Goal: Transaction & Acquisition: Purchase product/service

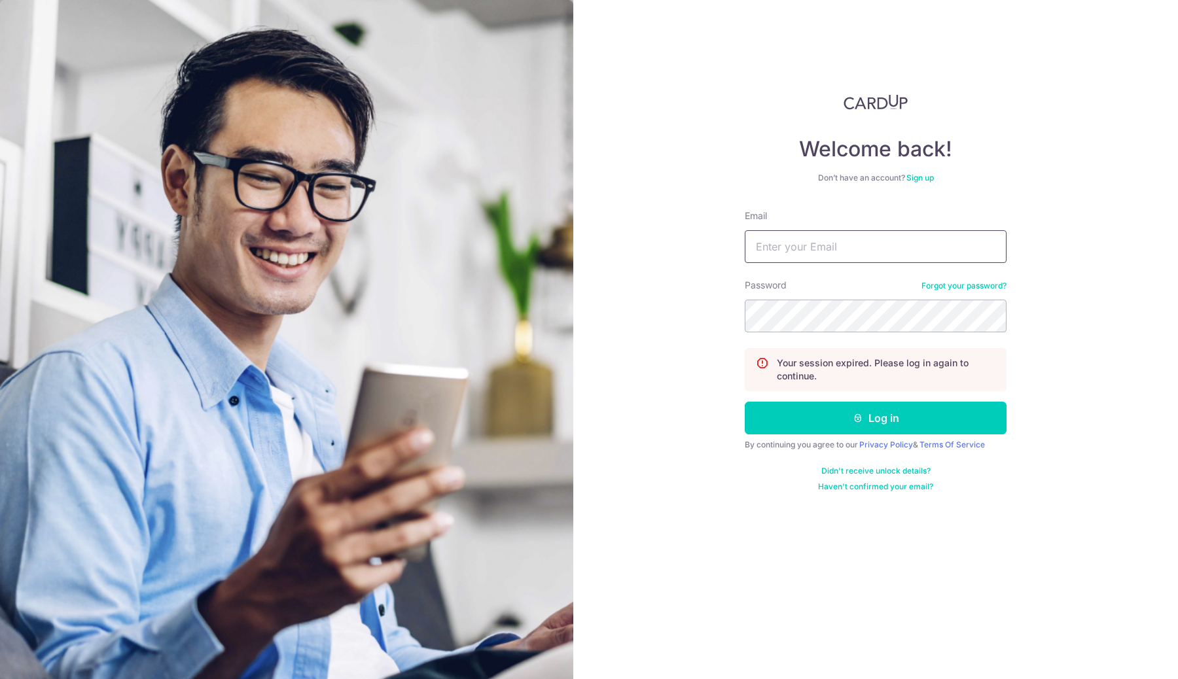
click at [808, 243] on input "Email" at bounding box center [876, 246] width 262 height 33
type input "yudy.hendry@gmail.com"
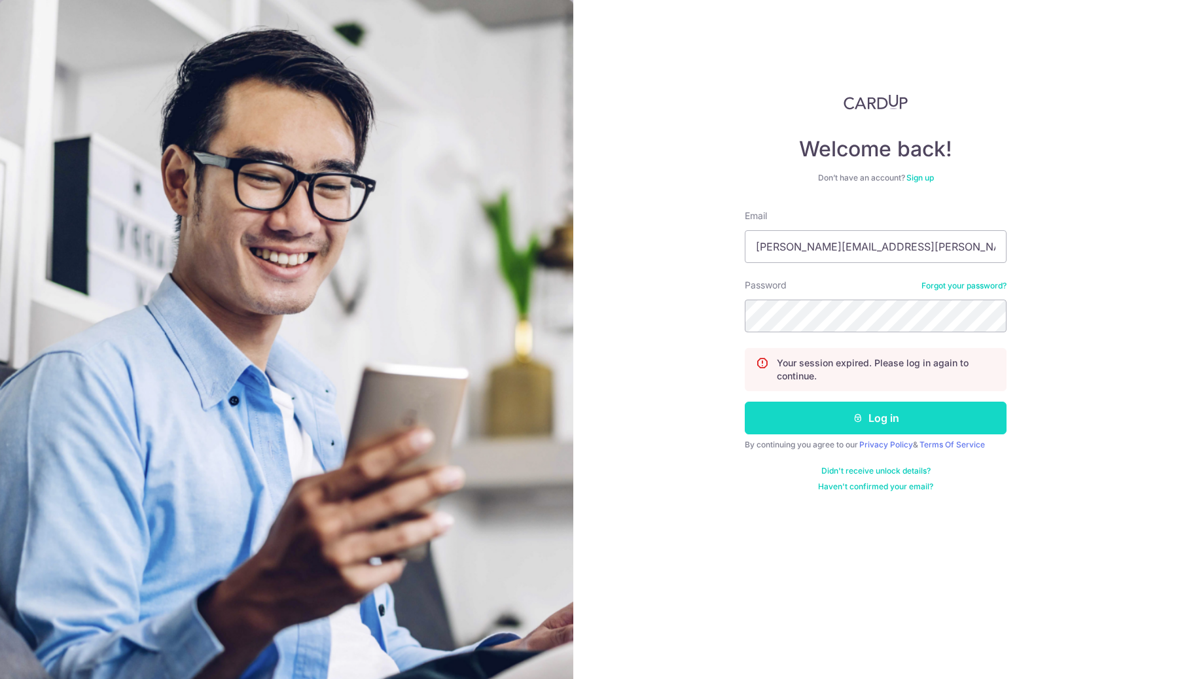
click at [939, 434] on button "Log in" at bounding box center [876, 418] width 262 height 33
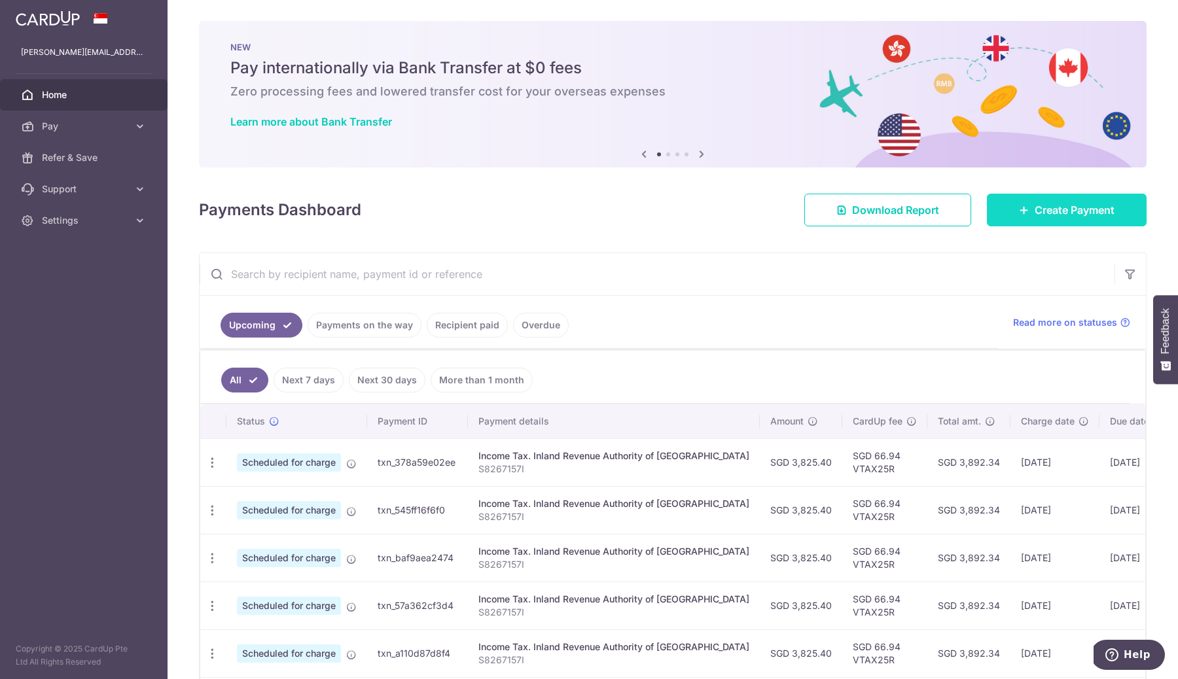
click at [991, 207] on link "Create Payment" at bounding box center [1067, 210] width 160 height 33
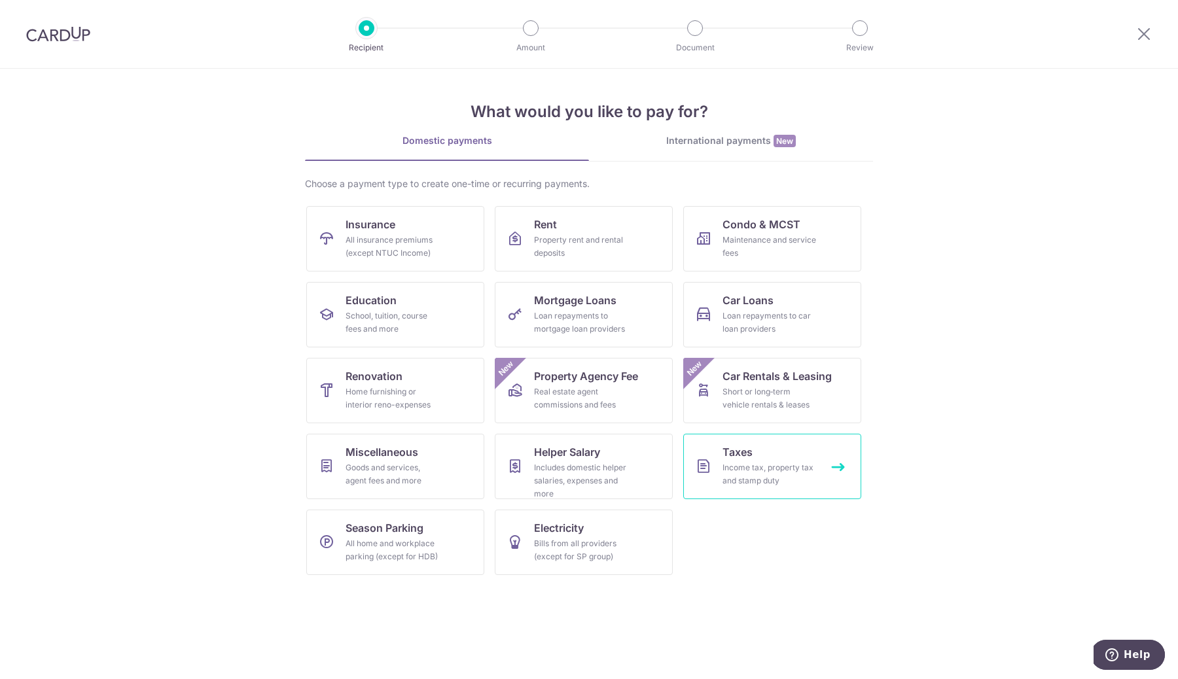
click at [748, 465] on div "Income tax, property tax and stamp duty" at bounding box center [769, 474] width 94 height 26
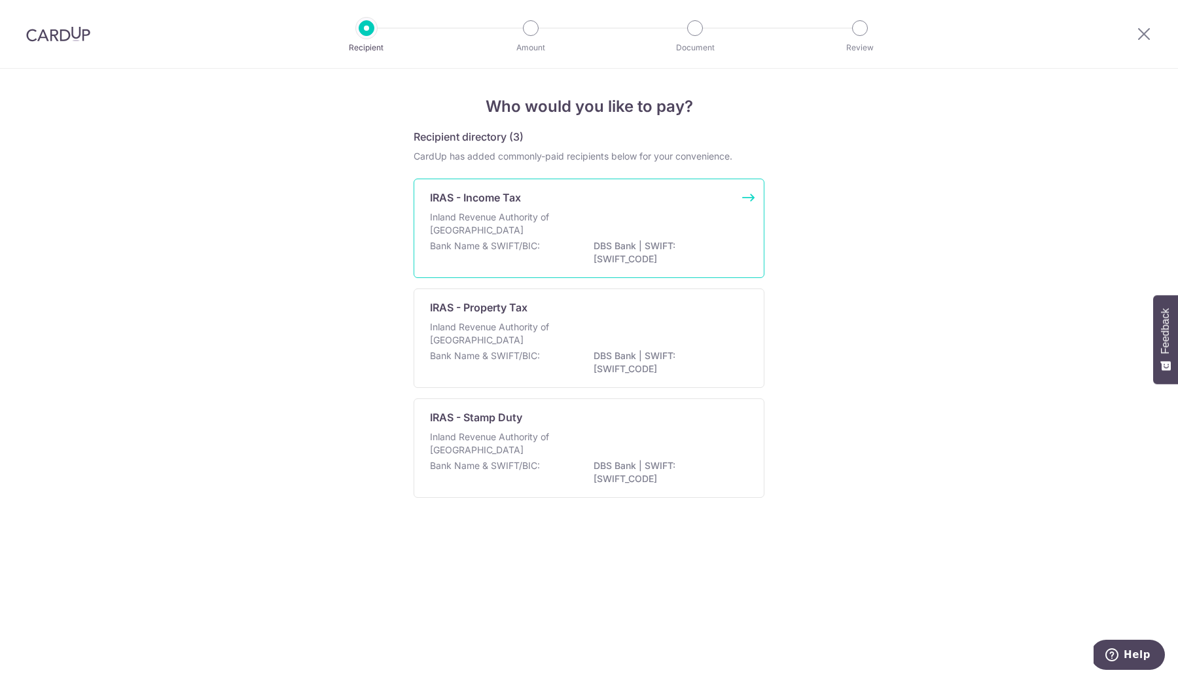
click at [675, 255] on p "DBS Bank | SWIFT: DBSSSGSGXXX" at bounding box center [666, 252] width 147 height 26
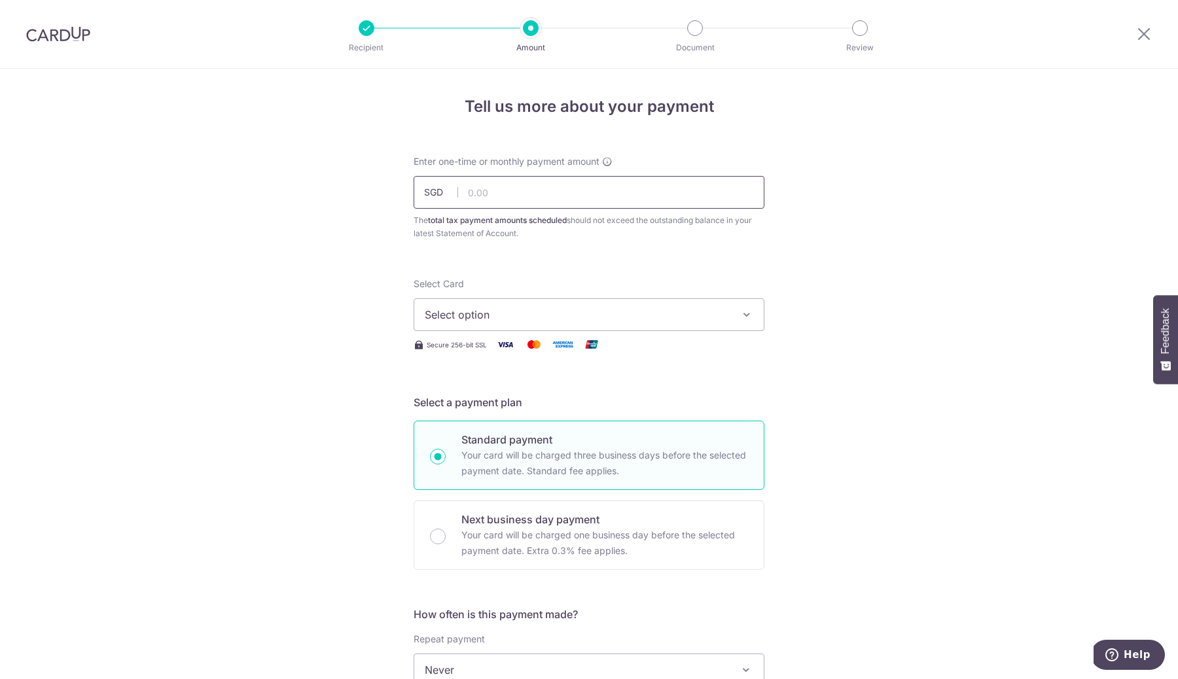
click at [629, 189] on input "text" at bounding box center [589, 192] width 351 height 33
type input "3,825.40"
click at [559, 320] on span "Select option" at bounding box center [577, 315] width 305 height 16
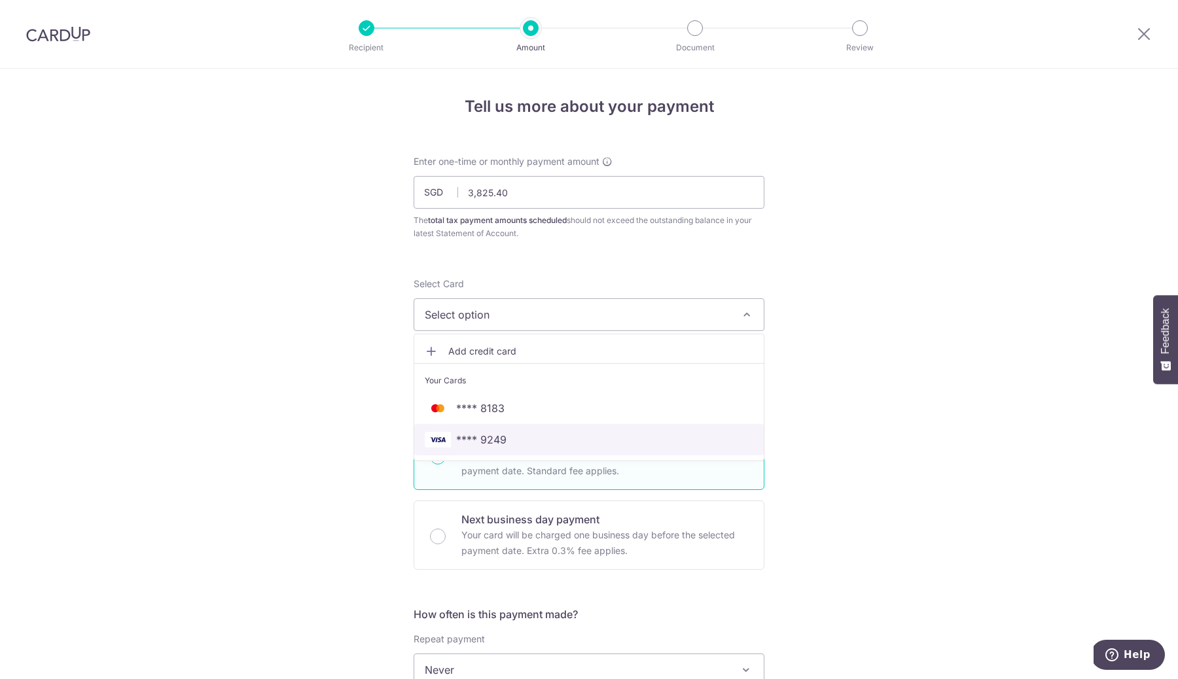
click at [578, 439] on span "**** 9249" at bounding box center [589, 440] width 328 height 16
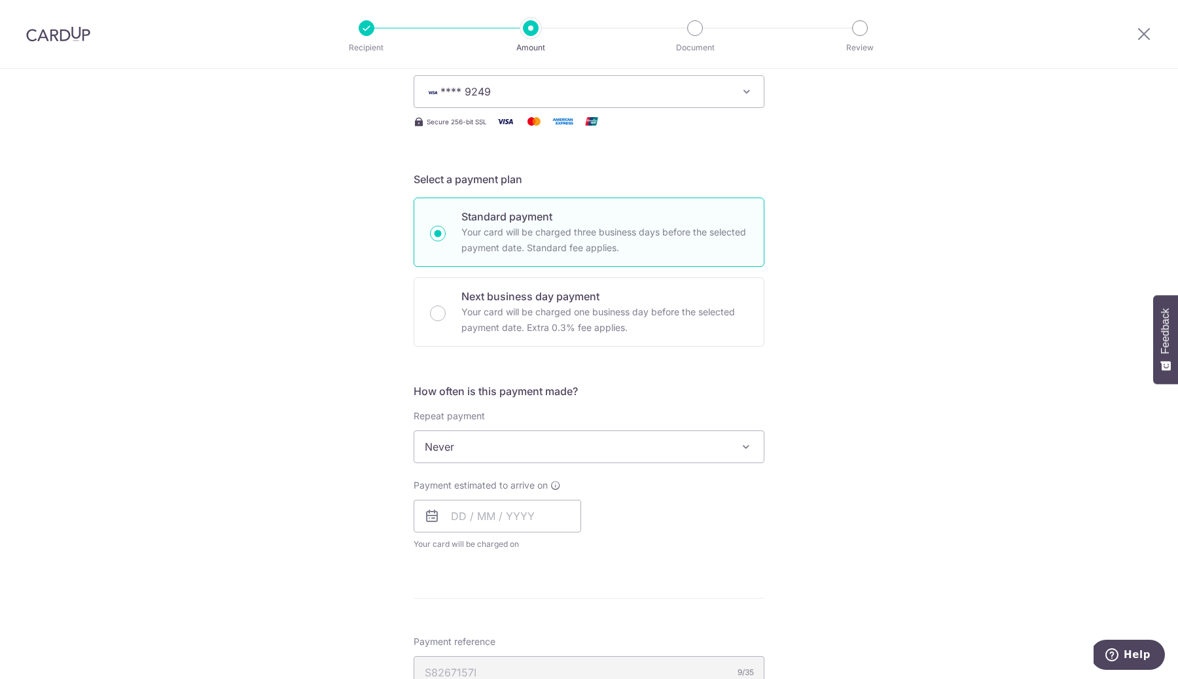
scroll to position [274, 0]
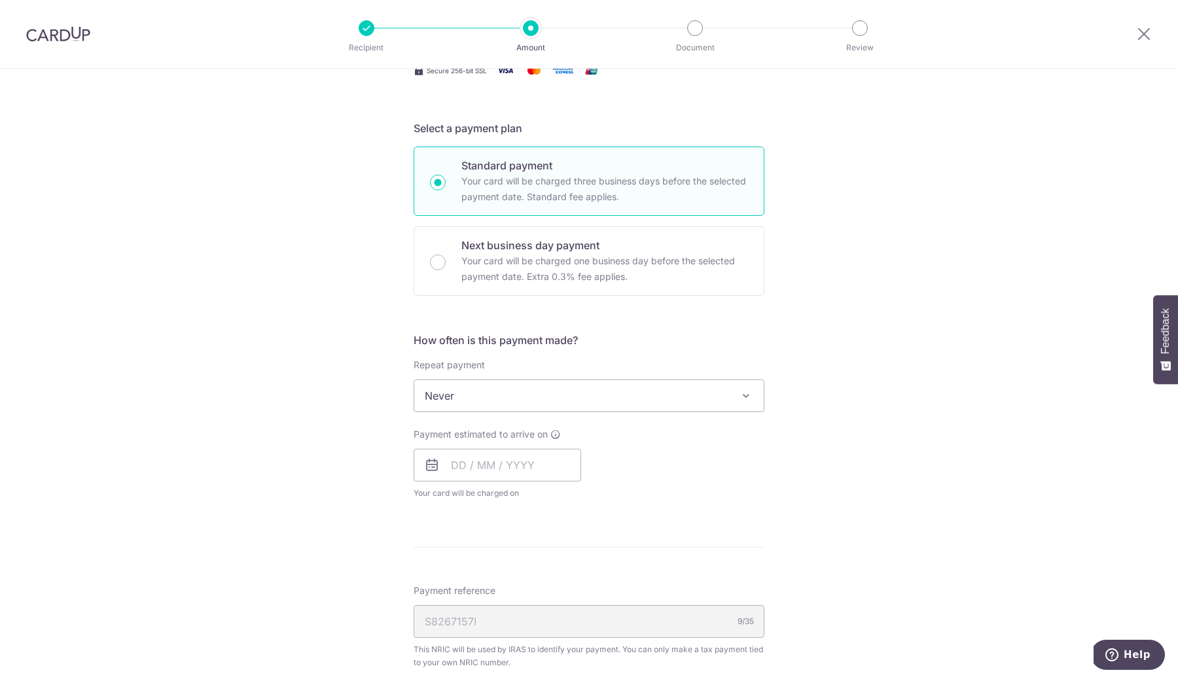
click at [578, 404] on span "Never" at bounding box center [588, 395] width 349 height 31
click at [578, 340] on h5 "How often is this payment made?" at bounding box center [589, 340] width 351 height 16
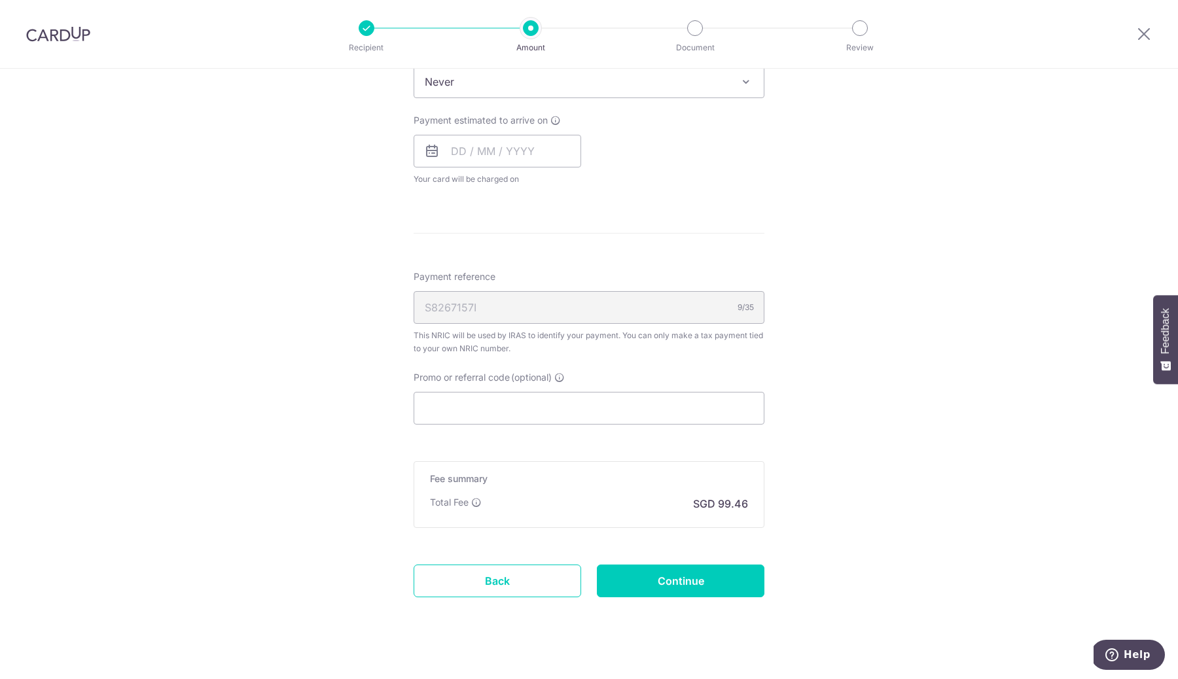
scroll to position [605, 0]
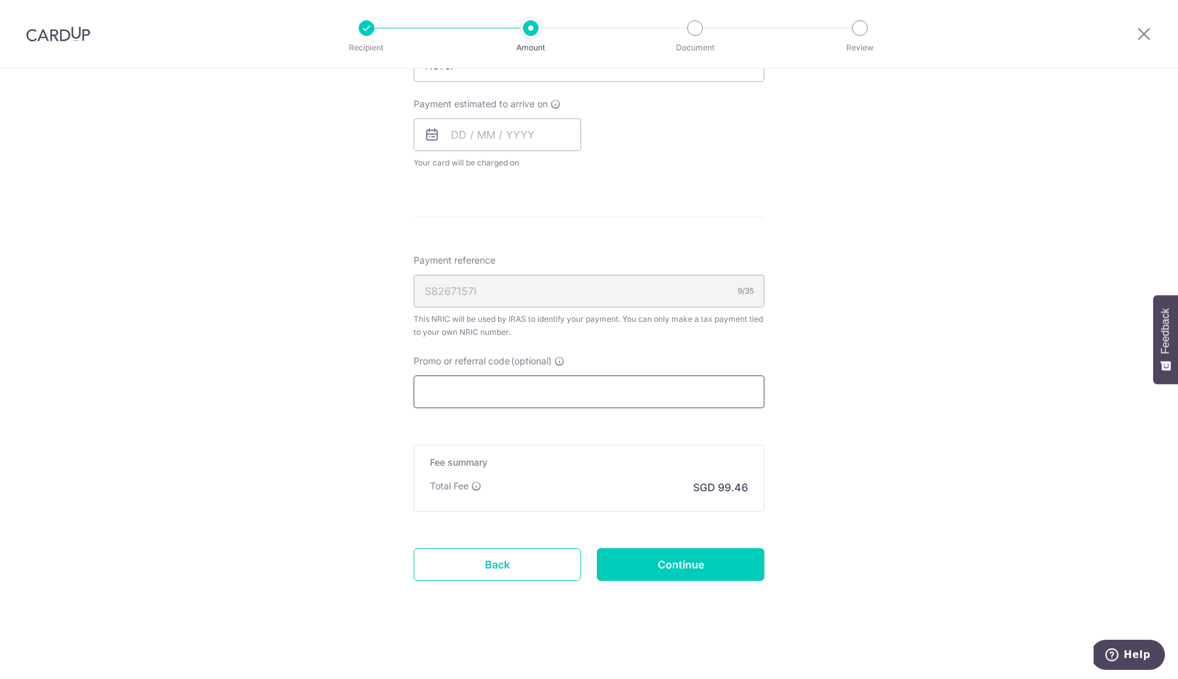
click at [569, 387] on input "Promo or referral code (optional)" at bounding box center [589, 392] width 351 height 33
click at [520, 133] on input "text" at bounding box center [498, 134] width 168 height 33
click at [518, 255] on link "10" at bounding box center [518, 253] width 21 height 21
type input "[DATE]"
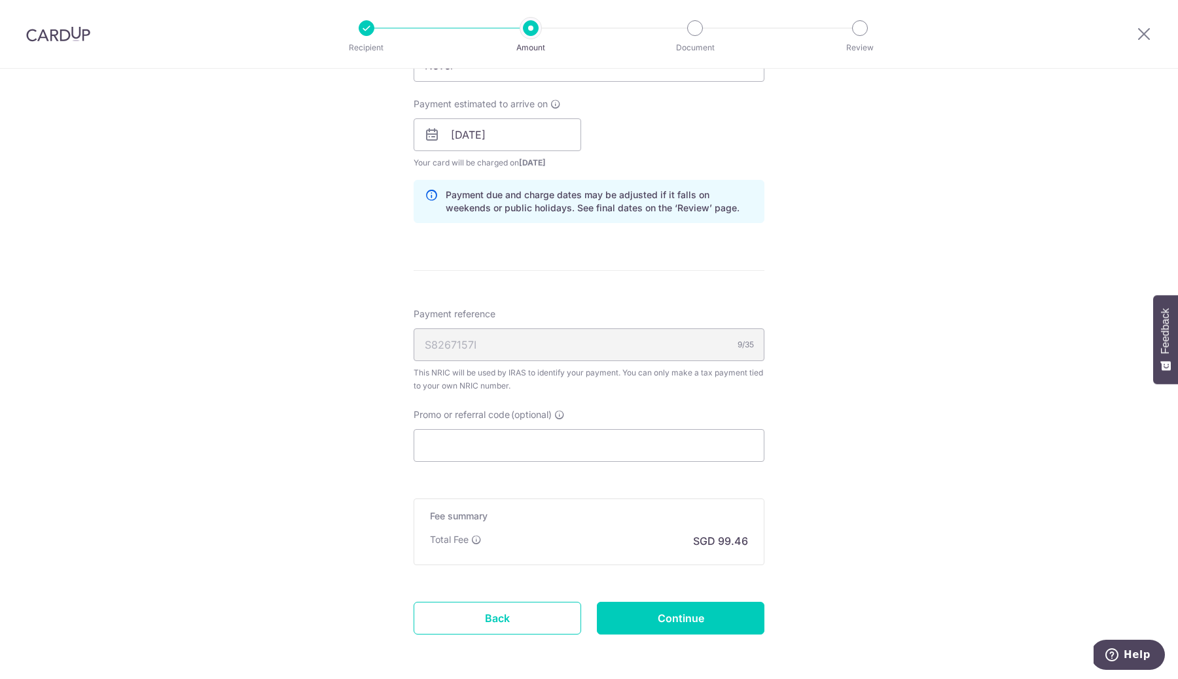
click at [652, 272] on form "Enter one-time or monthly payment amount SGD 3,825.40 3825.40 The total tax pay…" at bounding box center [589, 110] width 351 height 1121
click at [632, 438] on input "Promo or referral code (optional)" at bounding box center [589, 445] width 351 height 33
click at [523, 138] on input "[DATE]" at bounding box center [498, 134] width 168 height 33
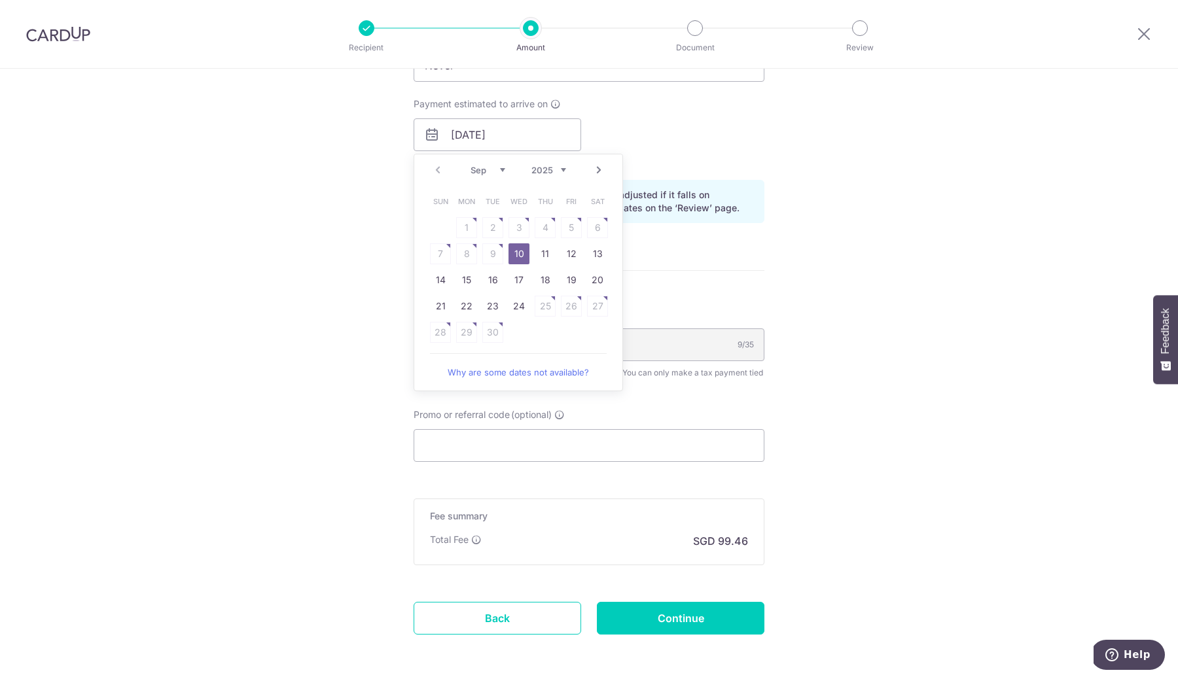
click at [526, 249] on link "10" at bounding box center [518, 253] width 21 height 21
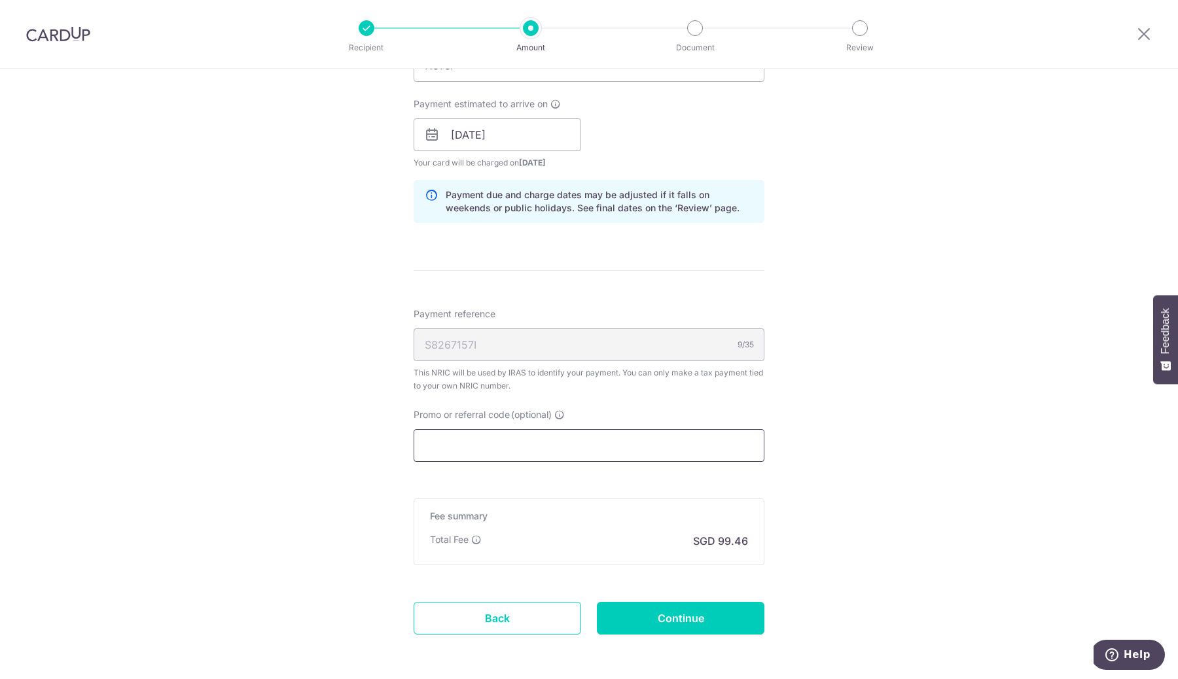
click at [561, 440] on input "Promo or referral code (optional)" at bounding box center [589, 445] width 351 height 33
paste input "MCTAX25N"
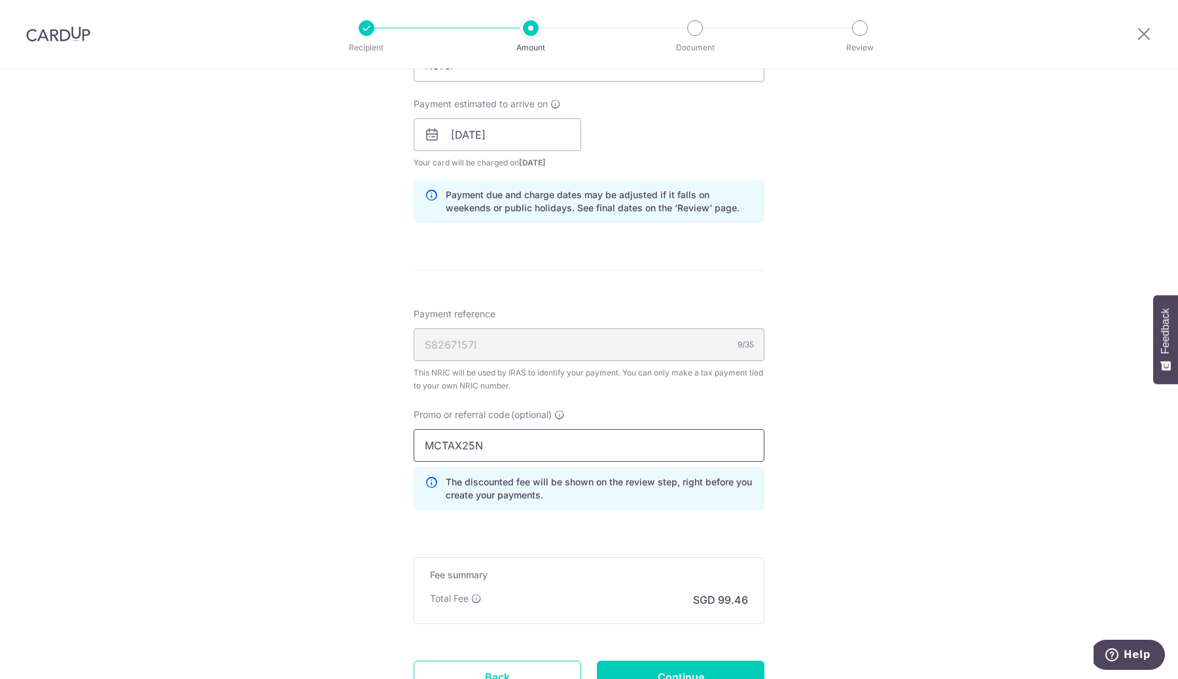
type input "MCTAX25N"
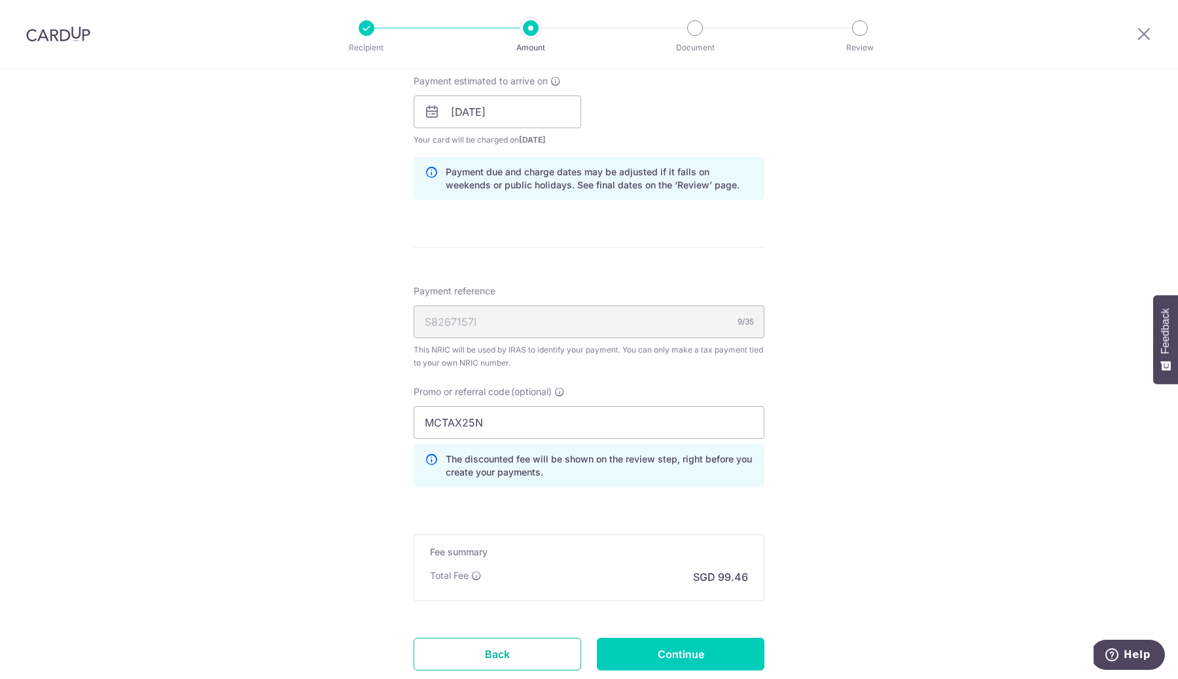
scroll to position [654, 0]
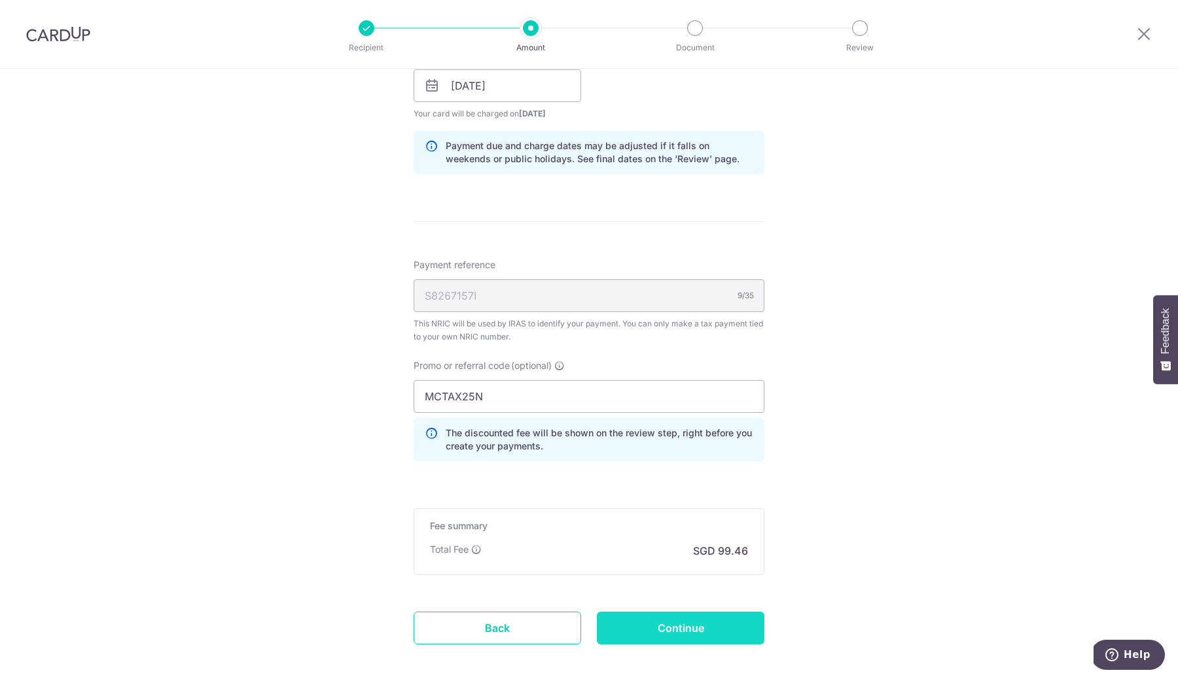
click at [700, 630] on input "Continue" at bounding box center [681, 628] width 168 height 33
type input "Create Schedule"
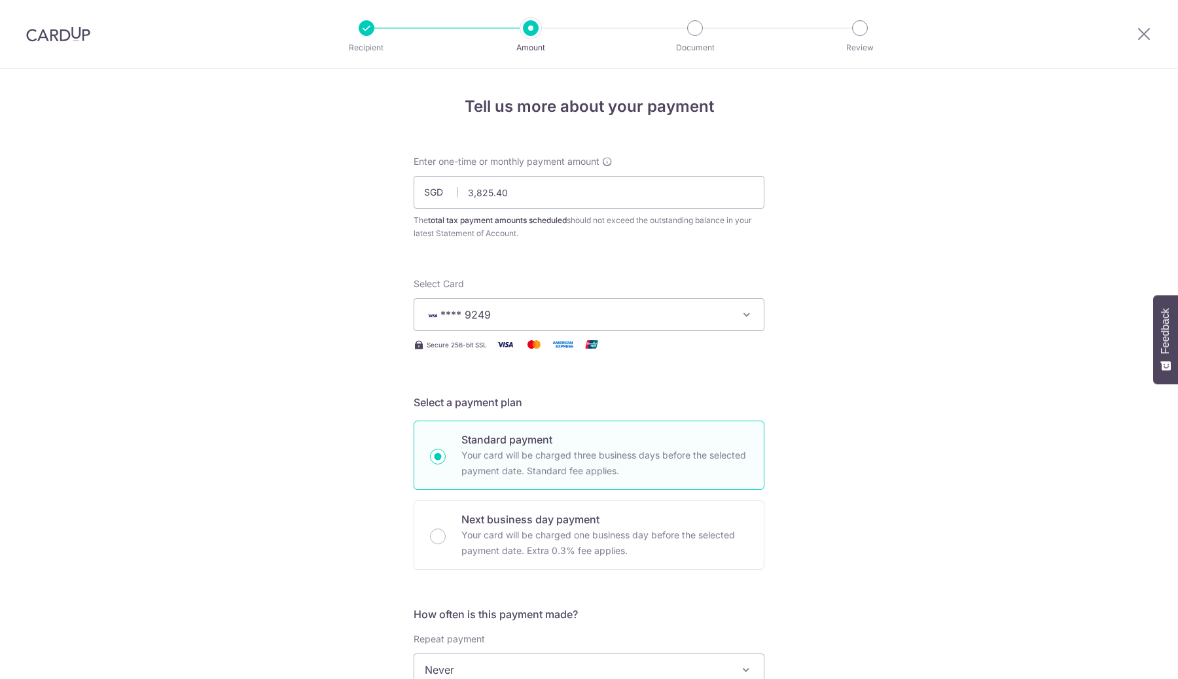
scroll to position [735, 0]
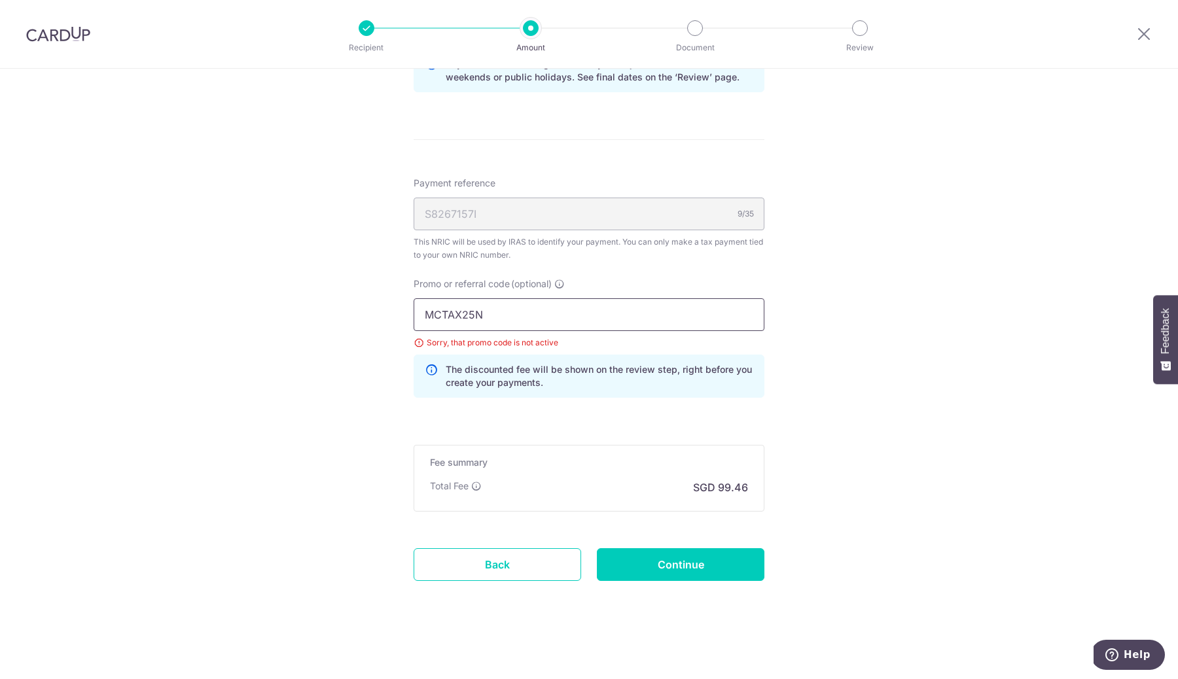
click at [629, 320] on input "MCTAX25N" at bounding box center [589, 314] width 351 height 33
click at [552, 561] on link "Back" at bounding box center [498, 564] width 168 height 33
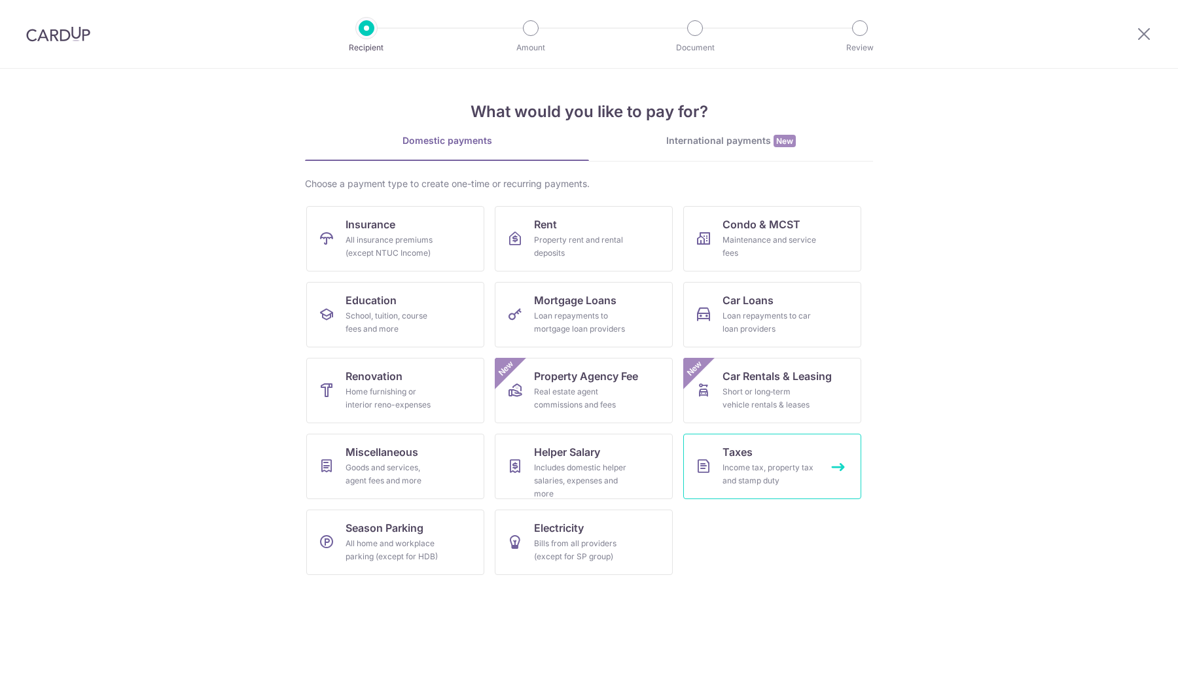
click at [740, 481] on div "Income tax, property tax and stamp duty" at bounding box center [769, 474] width 94 height 26
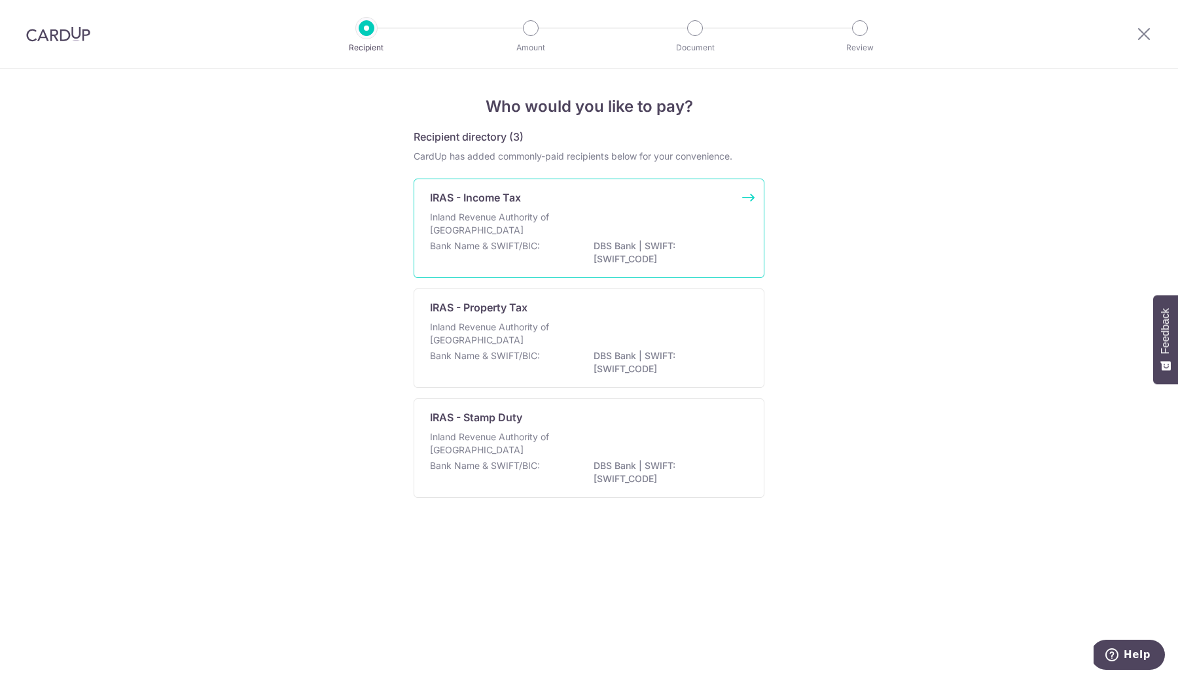
click at [660, 249] on p "DBS Bank | SWIFT: DBSSSGSGXXX" at bounding box center [666, 252] width 147 height 26
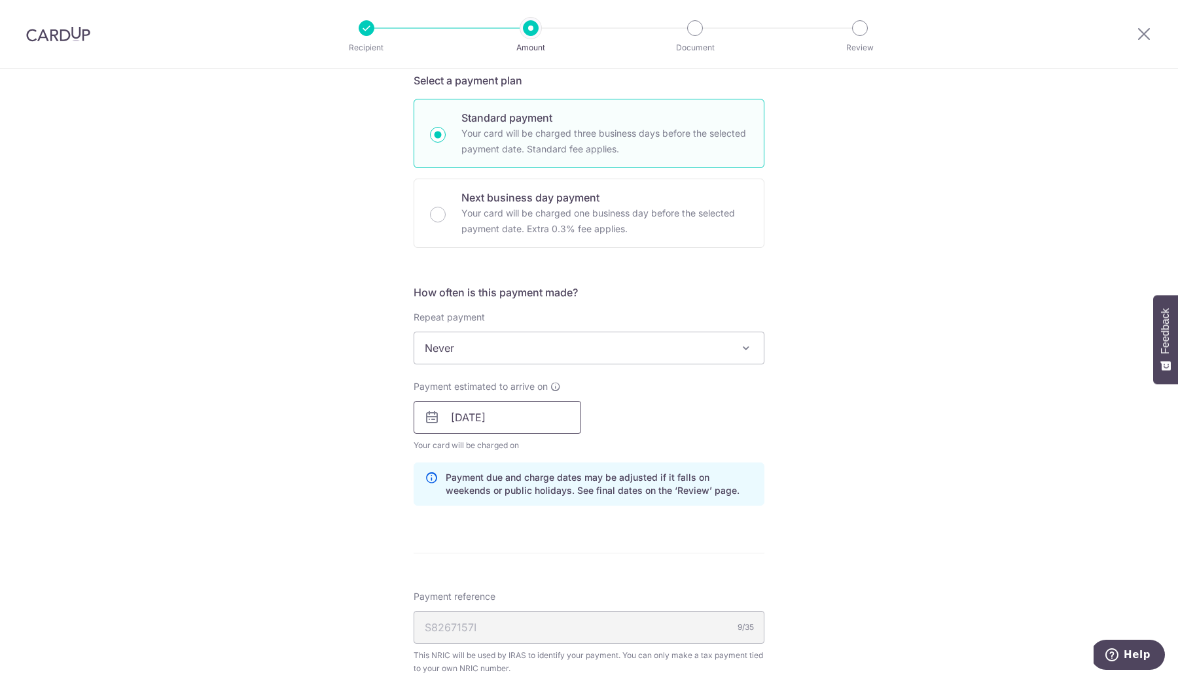
scroll to position [447, 0]
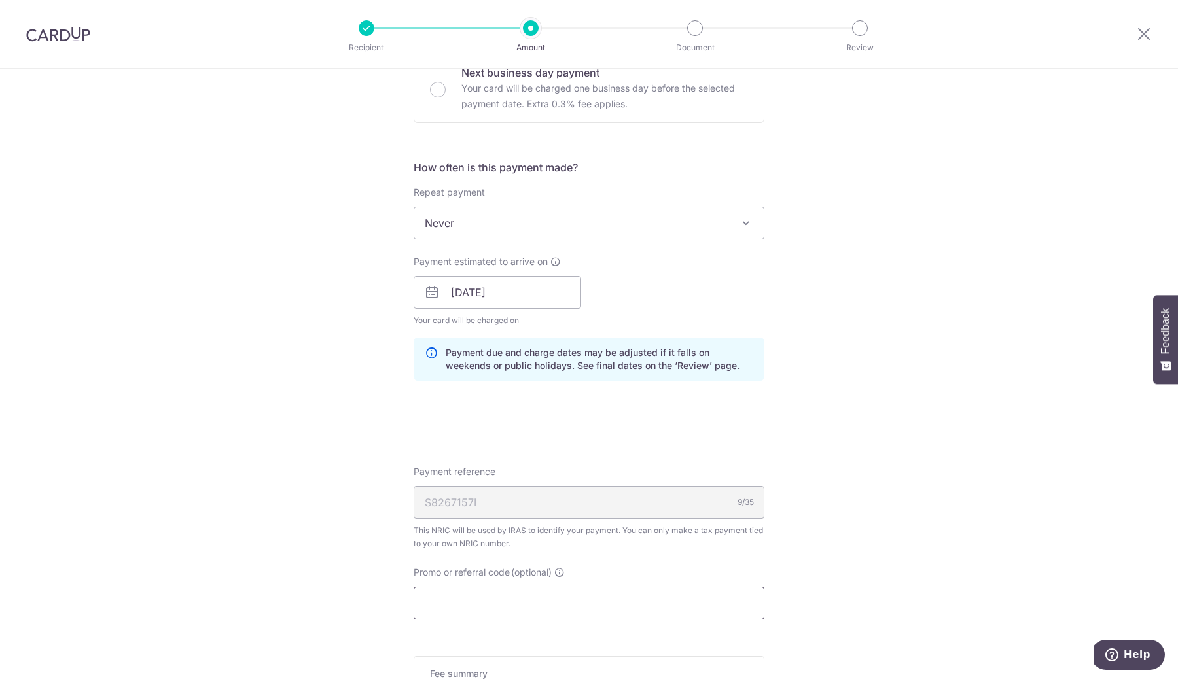
click at [565, 592] on input "Promo or referral code (optional)" at bounding box center [589, 603] width 351 height 33
paste input "MLTAX25R"
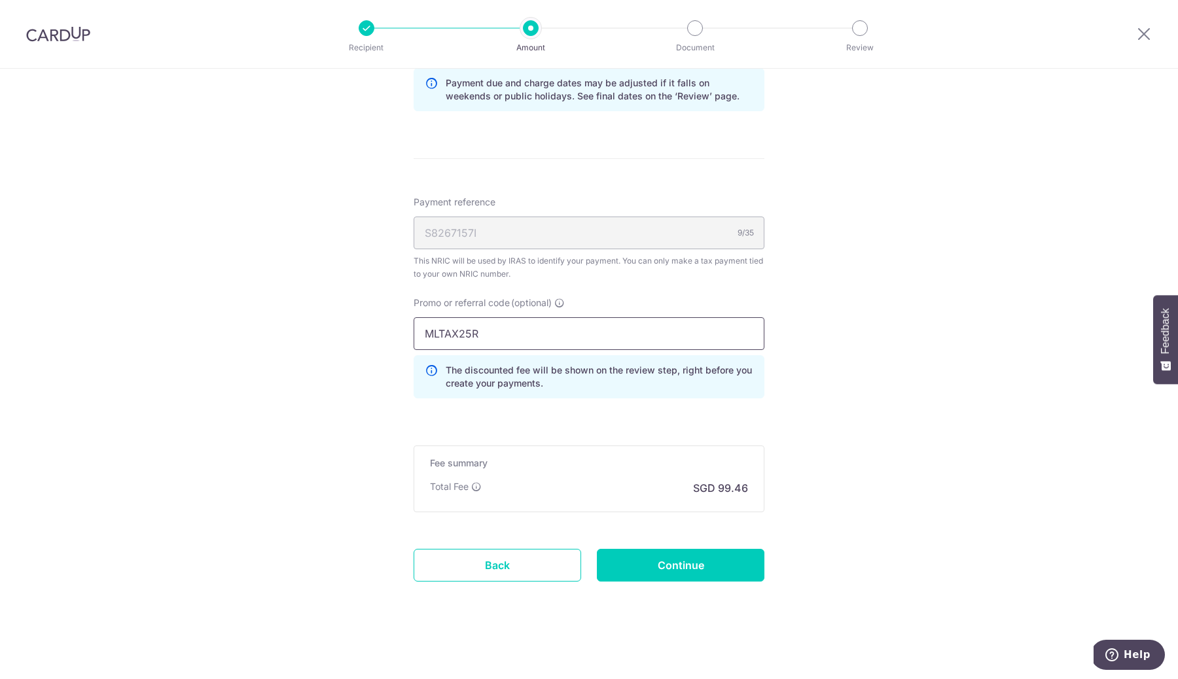
scroll to position [717, 0]
type input "MLTAX25R"
click at [614, 577] on input "Continue" at bounding box center [681, 564] width 168 height 33
type input "Update Schedule"
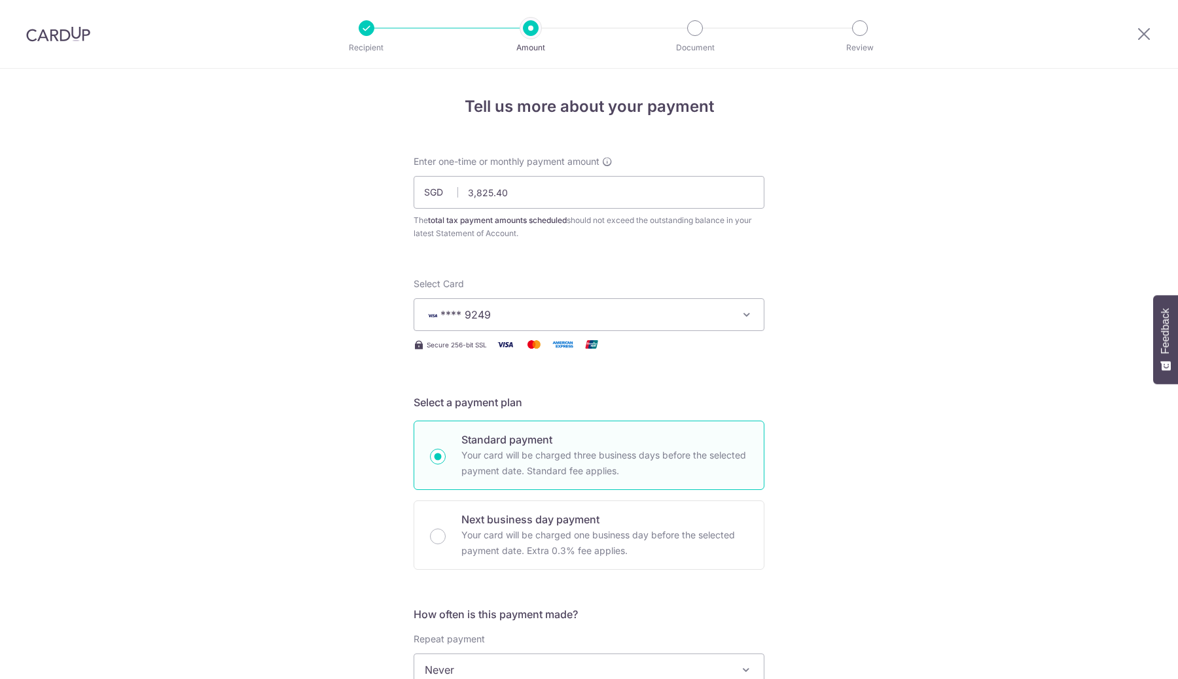
scroll to position [735, 0]
